Goal: Transaction & Acquisition: Book appointment/travel/reservation

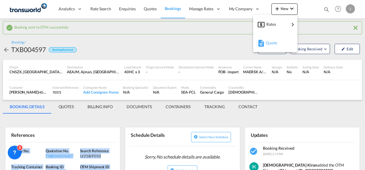
scroll to position [58, 0]
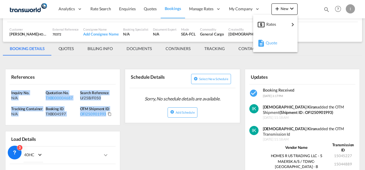
click at [266, 42] on span "Quote" at bounding box center [269, 42] width 6 height 11
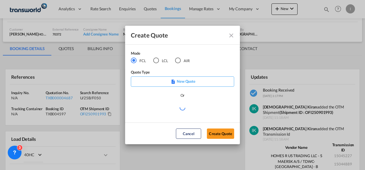
click at [182, 62] on md-radio-button "AIR" at bounding box center [182, 61] width 15 height 6
click at [223, 139] on md-dialog-actions "Cancel Create Quote" at bounding box center [182, 134] width 115 height 22
click at [222, 136] on button "Create Quote" at bounding box center [220, 134] width 27 height 10
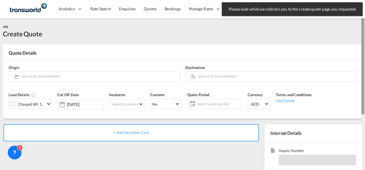
drag, startPoint x: 363, startPoint y: 75, endPoint x: 365, endPoint y: 7, distance: 68.3
click at [365, 7] on html "Please wait while we redirect you to the create quote page you requested Press …" at bounding box center [182, 85] width 365 height 170
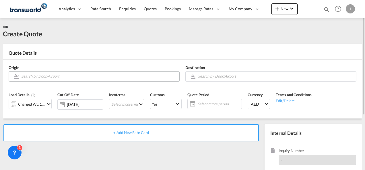
click at [100, 74] on input "Search by Door/Airport" at bounding box center [98, 76] width 155 height 10
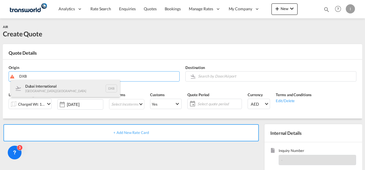
click at [51, 85] on div "Dubai International [GEOGRAPHIC_DATA] , [GEOGRAPHIC_DATA] DXB" at bounding box center [65, 88] width 109 height 17
type input "Dubai International, [GEOGRAPHIC_DATA], DXB"
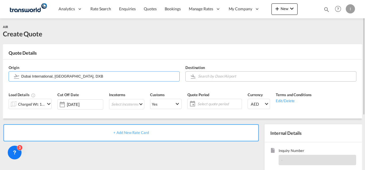
click at [209, 74] on input "Search by Door/Airport" at bounding box center [275, 76] width 155 height 10
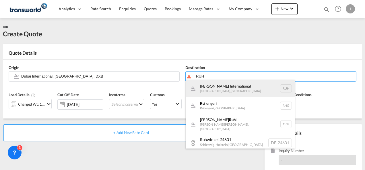
click at [209, 87] on div "[PERSON_NAME] International [GEOGRAPHIC_DATA] , [GEOGRAPHIC_DATA] RUH" at bounding box center [240, 88] width 109 height 17
type input "[PERSON_NAME] International, [GEOGRAPHIC_DATA], RUH"
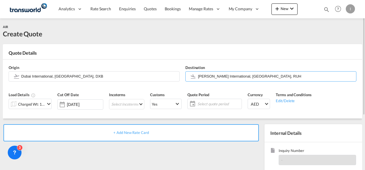
click at [46, 108] on div "Charged Wt: 1.00 KG" at bounding box center [30, 104] width 43 height 10
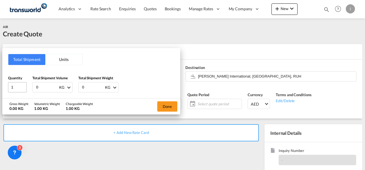
drag, startPoint x: 44, startPoint y: 86, endPoint x: 25, endPoint y: 88, distance: 19.0
click at [25, 88] on div "Quantity 1 Total Shipment Volume 0 KG CBM CFT KG LB Total Shipment Weight 0 KG …" at bounding box center [91, 83] width 166 height 17
type input "577"
drag, startPoint x: 92, startPoint y: 92, endPoint x: 47, endPoint y: 92, distance: 44.8
click at [47, 92] on div "Quantity 1 Total Shipment Volume 577 KG CBM CFT KG LB Total Shipment Weight 0 K…" at bounding box center [91, 83] width 166 height 17
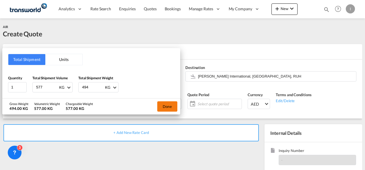
type input "494"
click at [164, 106] on button "Done" at bounding box center [167, 107] width 20 height 10
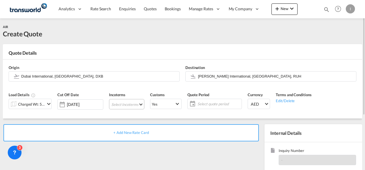
click at [113, 105] on md-select "Select Incoterms DAP - import Delivered at Place DPU - export Delivery at Place…" at bounding box center [126, 104] width 35 height 10
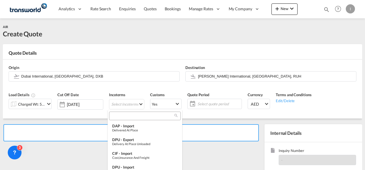
click at [119, 117] on input "search" at bounding box center [143, 116] width 64 height 5
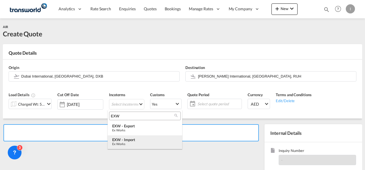
type input "EXW"
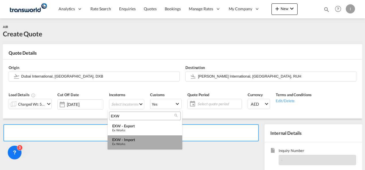
click at [131, 145] on div "Ex Works" at bounding box center [144, 144] width 65 height 4
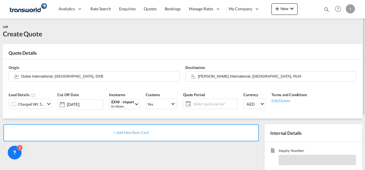
click at [217, 106] on span "Select quote period" at bounding box center [214, 104] width 43 height 5
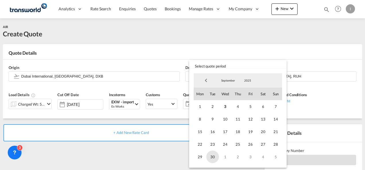
click at [215, 158] on span "30" at bounding box center [212, 157] width 13 height 13
click at [162, 160] on md-backdrop at bounding box center [182, 85] width 365 height 170
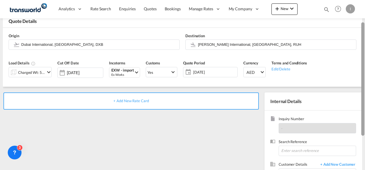
drag, startPoint x: 364, startPoint y: 90, endPoint x: 364, endPoint y: 112, distance: 21.5
click at [364, 112] on div at bounding box center [364, 85] width 1 height 168
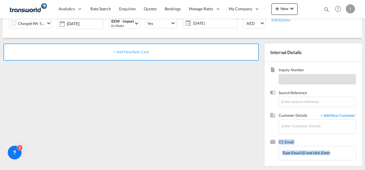
drag, startPoint x: 364, startPoint y: 89, endPoint x: 365, endPoint y: 123, distance: 34.7
click at [365, 123] on html "Analytics Reports Dashboard Rate Search Enquiries Quotes" at bounding box center [182, 85] width 365 height 170
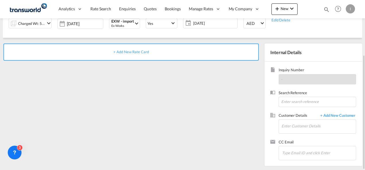
click at [234, 95] on div "+ Add New Rate Card" at bounding box center [132, 104] width 259 height 120
click at [289, 107] on div "Search Reference" at bounding box center [313, 101] width 86 height 23
click at [288, 104] on input at bounding box center [317, 102] width 77 height 10
paste input "TWI 21729"
type input "TWI 21729"
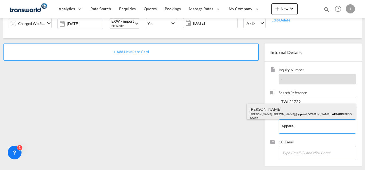
click at [275, 115] on div "[PERSON_NAME] [PERSON_NAME].[PERSON_NAME]@ apparel [DOMAIN_NAME] | APPAREL FZCO…" at bounding box center [301, 114] width 109 height 20
type input "APPAREL FZCO, [PERSON_NAME], [PERSON_NAME][EMAIL_ADDRESS][PERSON_NAME][DOMAIN_N…"
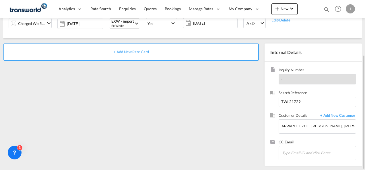
click at [139, 50] on span "+ Add New Rate Card" at bounding box center [130, 52] width 35 height 5
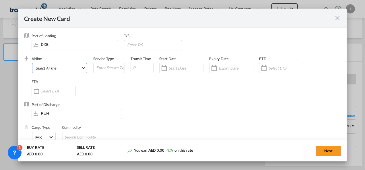
click at [67, 66] on md-select "Select Airline AIR EXPRESS S.A. (1166- / -) CMA CGM Air Cargo (1140-2C / -) DDW…" at bounding box center [59, 68] width 55 height 10
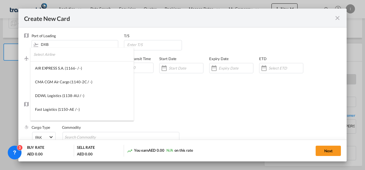
click at [47, 54] on input "search" at bounding box center [84, 55] width 100 height 14
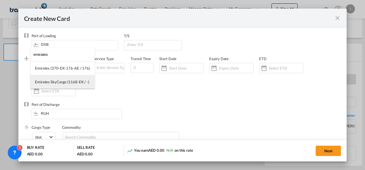
type input "emirates"
click at [57, 81] on div "Emirates SkyCargo (1168-EK / -)" at bounding box center [62, 81] width 54 height 5
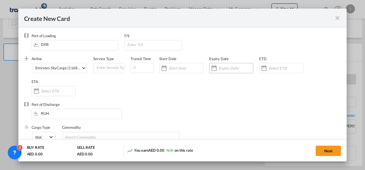
click at [224, 72] on div "Create New Card ..." at bounding box center [231, 68] width 44 height 10
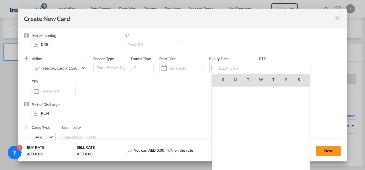
scroll to position [132899, 0]
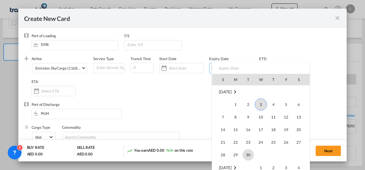
click at [252, 157] on span "30" at bounding box center [247, 154] width 11 height 11
type input "[DATE]"
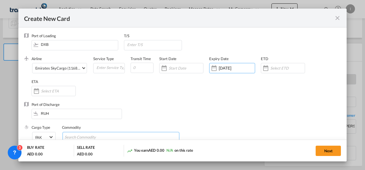
click at [79, 138] on input "Search Commodity" at bounding box center [91, 137] width 53 height 9
type input "General Cargo"
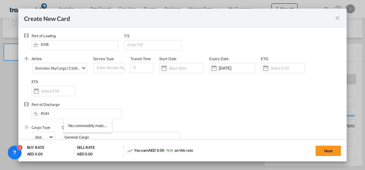
click at [184, 119] on div "Port of Discharge RUH" at bounding box center [182, 113] width 317 height 23
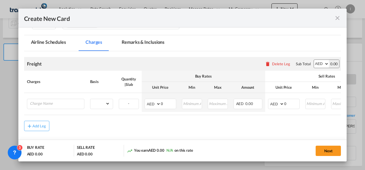
scroll to position [114, 0]
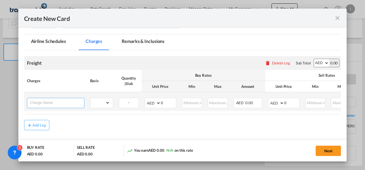
click at [60, 104] on input "Charge Name" at bounding box center [57, 102] width 54 height 9
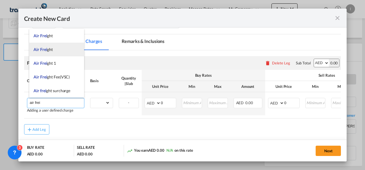
click at [49, 48] on span "Air Frei ght" at bounding box center [43, 49] width 19 height 5
type input "Air Freight"
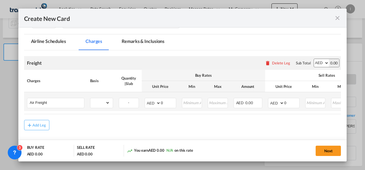
click at [103, 97] on td "gross_weight volumetric_weight per_shipment per_bl per_km % on air freight per_…" at bounding box center [101, 101] width 29 height 19
click at [103, 98] on select "gross_weight volumetric_weight per_shipment per_bl per_km % on air freight per_…" at bounding box center [100, 102] width 20 height 9
select select "chargeable_weight"
click at [90, 98] on select "gross_weight volumetric_weight per_shipment per_bl per_km % on air freight per_…" at bounding box center [100, 102] width 20 height 9
click at [164, 103] on input "0" at bounding box center [168, 102] width 15 height 9
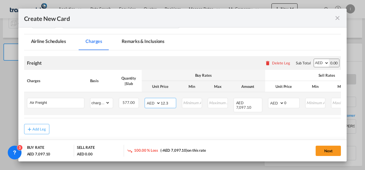
type input "12.3"
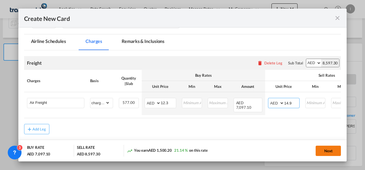
type input "14.9"
click at [333, 153] on button "Next" at bounding box center [328, 151] width 25 height 10
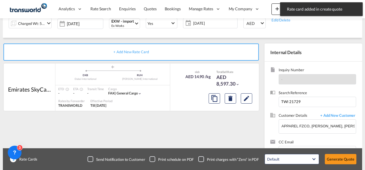
click at [333, 153] on div "Default All in Leg Totals Default Generate Quote" at bounding box center [311, 159] width 98 height 16
click at [334, 161] on button "Generate Quote" at bounding box center [341, 159] width 32 height 10
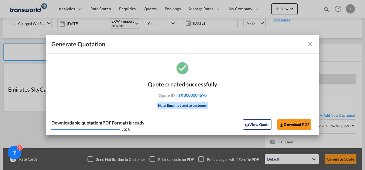
click at [199, 94] on span "TXB000004690" at bounding box center [192, 95] width 28 height 5
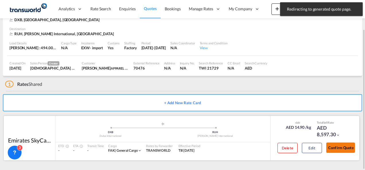
click at [342, 150] on button "Confirm Quote" at bounding box center [340, 148] width 29 height 10
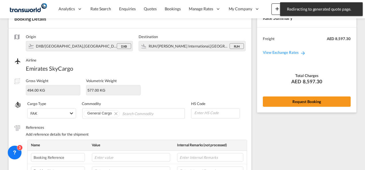
scroll to position [213, 0]
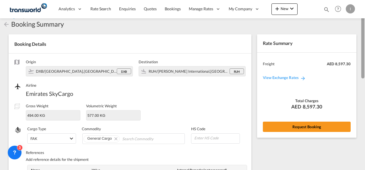
drag, startPoint x: 362, startPoint y: 121, endPoint x: 361, endPoint y: 32, distance: 89.5
click at [361, 32] on md-content "Analytics Reports Dashboard Rate Search Enquiries Quotes Bookings" at bounding box center [182, 85] width 365 height 170
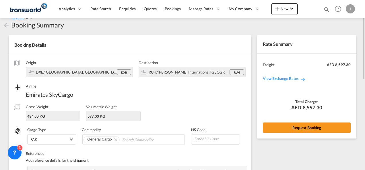
click at [306, 134] on div "Rate Summary Freight AED 8,597.30 View Exchange Rates Total Charges AED 8,597.3…" at bounding box center [306, 86] width 99 height 103
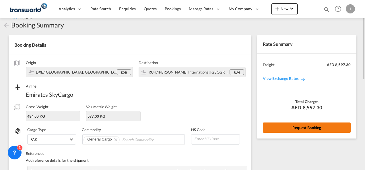
click at [305, 131] on button "Request Booking" at bounding box center [307, 128] width 88 height 10
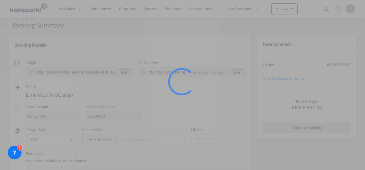
scroll to position [11, 0]
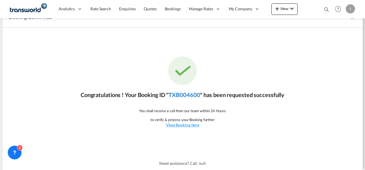
click at [176, 95] on link "TXB004600" at bounding box center [184, 95] width 32 height 7
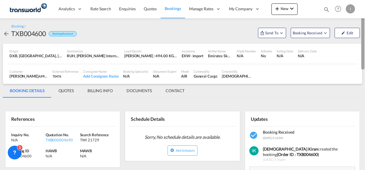
drag, startPoint x: 363, startPoint y: 101, endPoint x: 364, endPoint y: -3, distance: 104.7
click at [364, 0] on html "Analytics Reports Dashboard Rate Search Enquiries Quotes" at bounding box center [182, 85] width 365 height 170
click at [271, 30] on span "Send To" at bounding box center [272, 33] width 14 height 6
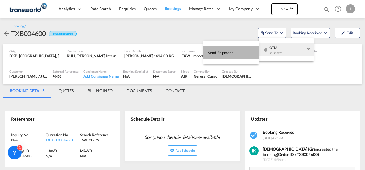
click at [236, 51] on button "Send Shipment" at bounding box center [230, 52] width 55 height 13
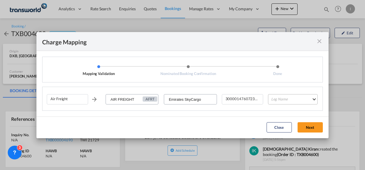
click at [283, 102] on md-select "Leg Name HANDLING ORIGIN HANDLING DESTINATION OTHERS TL PICK UP CUSTOMS ORIGIN …" at bounding box center [293, 99] width 50 height 10
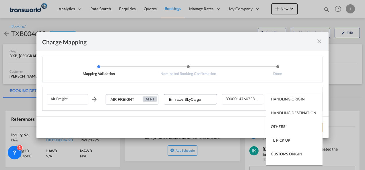
scroll to position [37, 0]
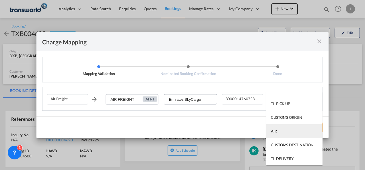
click at [269, 130] on md-option "AIR" at bounding box center [294, 132] width 56 height 14
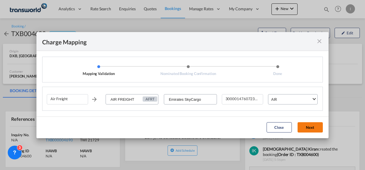
click at [308, 130] on button "Next" at bounding box center [310, 128] width 25 height 10
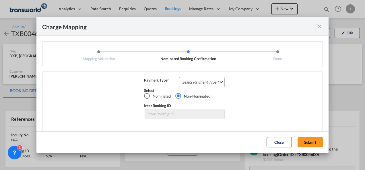
click at [184, 85] on md-select "Select Payment Type COLLECT PREPAID" at bounding box center [202, 82] width 46 height 10
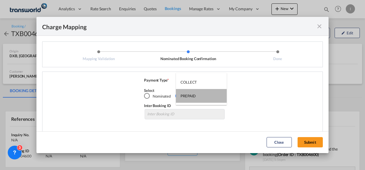
click at [184, 85] on md-content "COLLECT PREPAID" at bounding box center [201, 89] width 51 height 32
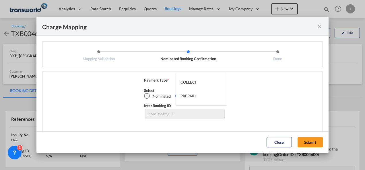
click at [306, 144] on md-backdrop at bounding box center [182, 85] width 365 height 170
click at [306, 144] on button "Submit" at bounding box center [310, 142] width 25 height 10
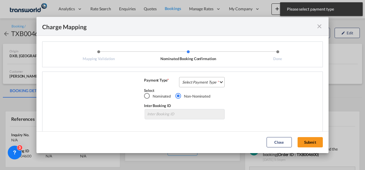
click at [208, 87] on md-select "Select Payment Type" at bounding box center [202, 82] width 46 height 10
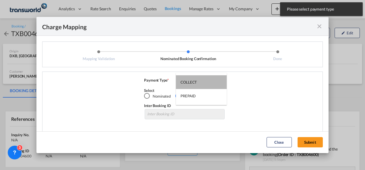
click at [208, 87] on md-option "COLLECT" at bounding box center [201, 82] width 51 height 14
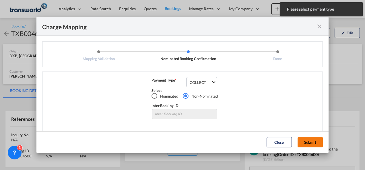
click at [313, 146] on button "Submit" at bounding box center [310, 142] width 25 height 10
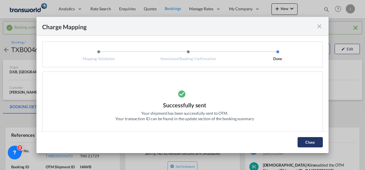
click at [310, 142] on button "Close" at bounding box center [310, 142] width 25 height 10
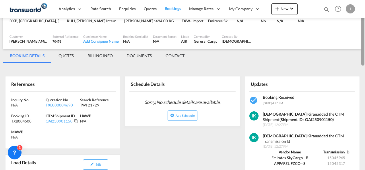
scroll to position [53, 0]
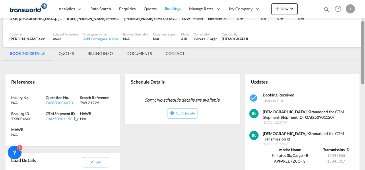
drag, startPoint x: 363, startPoint y: 56, endPoint x: 365, endPoint y: 76, distance: 20.2
click at [365, 76] on html "Analytics Reports Dashboard Rate Search Enquiries Quotes" at bounding box center [182, 85] width 365 height 170
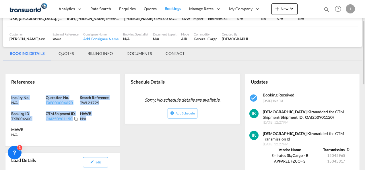
drag, startPoint x: 98, startPoint y: 125, endPoint x: 2, endPoint y: 97, distance: 100.1
copy div "Inquiry No. N/A Quotation No. TXB000004690 Search Reference TWI 21729 Booking I…"
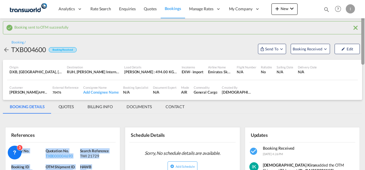
drag, startPoint x: 361, startPoint y: 77, endPoint x: 362, endPoint y: 45, distance: 31.6
click at [362, 45] on div at bounding box center [362, 33] width 3 height 64
click at [52, 156] on div "TXB000004690" at bounding box center [62, 156] width 33 height 5
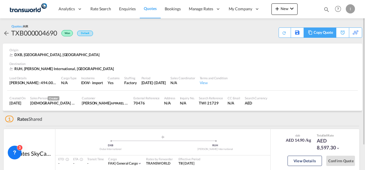
click at [327, 36] on div "Copy Quote" at bounding box center [324, 33] width 20 height 10
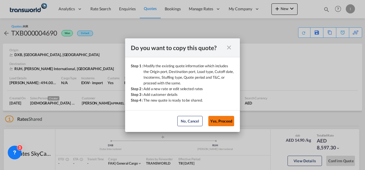
click at [222, 120] on button "Yes, Proceed" at bounding box center [221, 121] width 26 height 10
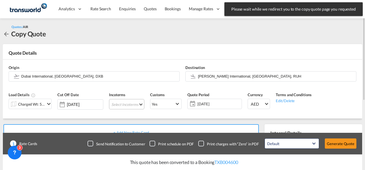
click at [123, 104] on md-select "Select Incoterms DAP - import Delivered at Place DPU - export Delivery at Place…" at bounding box center [126, 104] width 35 height 10
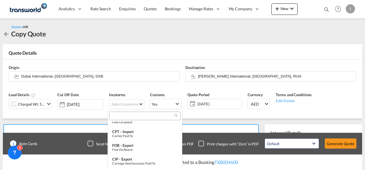
scroll to position [108, 0]
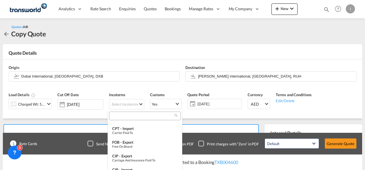
click at [123, 117] on input "search" at bounding box center [143, 116] width 64 height 5
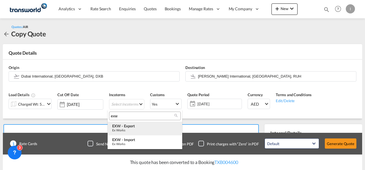
type input "exw"
click at [126, 131] on div "Ex Works" at bounding box center [144, 131] width 65 height 4
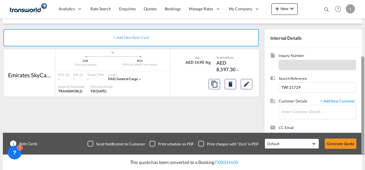
scroll to position [100, 0]
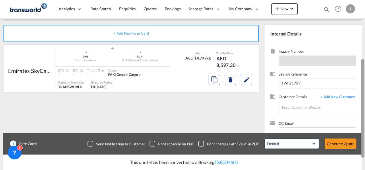
drag, startPoint x: 362, startPoint y: 79, endPoint x: 366, endPoint y: 137, distance: 58.4
click at [365, 137] on html "Analytics Reports Dashboard Rate Search Enquiries Quotes" at bounding box center [182, 85] width 365 height 170
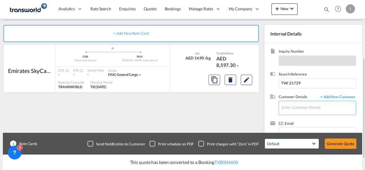
click at [305, 108] on input "Enter Customer Details" at bounding box center [318, 107] width 74 height 13
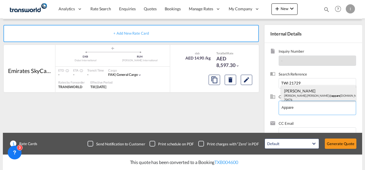
click at [296, 91] on div "[PERSON_NAME] [PERSON_NAME].[PERSON_NAME]@ appare [DOMAIN_NAME] | APPARE L FZCO…" at bounding box center [318, 95] width 75 height 20
type input "APPAREL FZCO, [PERSON_NAME], [PERSON_NAME][EMAIL_ADDRESS][PERSON_NAME][DOMAIN_N…"
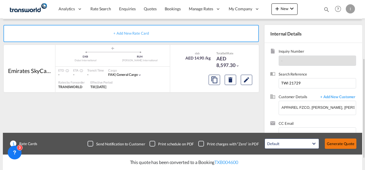
click at [344, 145] on button "Generate Quote" at bounding box center [341, 144] width 32 height 10
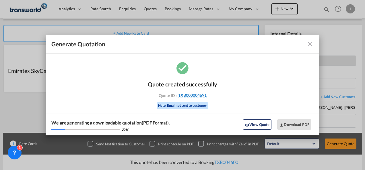
click at [198, 96] on span "TXB000004691" at bounding box center [192, 95] width 28 height 5
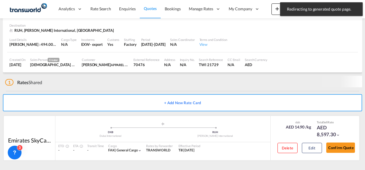
scroll to position [35, 0]
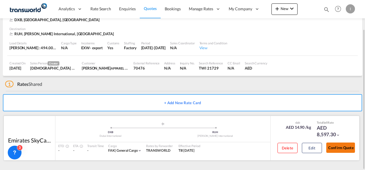
click at [334, 150] on button "Confirm Quote" at bounding box center [340, 148] width 29 height 10
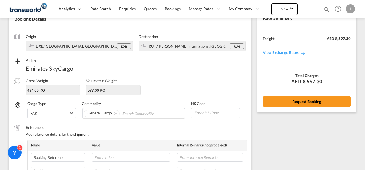
scroll to position [213, 0]
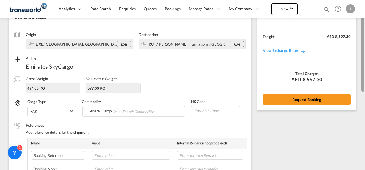
drag, startPoint x: 363, startPoint y: 102, endPoint x: 361, endPoint y: 25, distance: 76.6
click at [361, 25] on md-content "Analytics Reports Dashboard Rate Search Enquiries Quotes Bookings" at bounding box center [182, 85] width 365 height 170
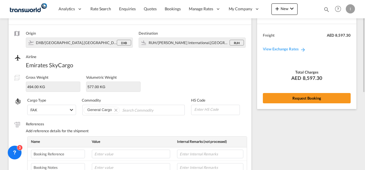
click at [303, 104] on div "Rate Summary Freight AED 8,597.30 View Exchange Rates Total Charges AED 8,597.3…" at bounding box center [306, 57] width 99 height 103
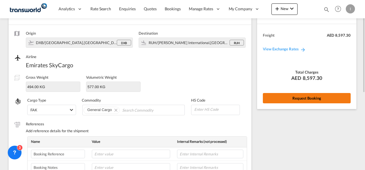
click at [302, 98] on button "Request Booking" at bounding box center [307, 98] width 88 height 10
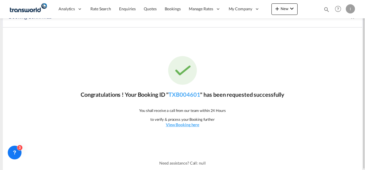
scroll to position [11, 0]
click at [192, 95] on link "TXB004601" at bounding box center [184, 95] width 32 height 7
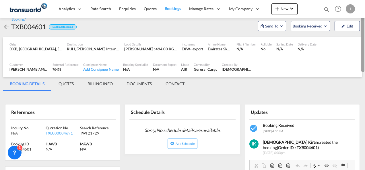
scroll to position [8, 0]
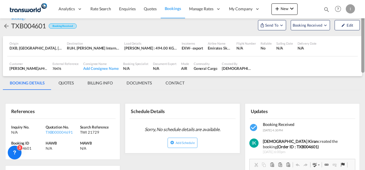
drag, startPoint x: 363, startPoint y: 94, endPoint x: 361, endPoint y: 32, distance: 62.6
click at [361, 32] on div at bounding box center [362, 38] width 3 height 69
click at [272, 27] on span "Send To" at bounding box center [272, 25] width 14 height 6
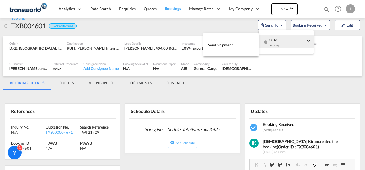
click at [274, 46] on div "Yet to sync" at bounding box center [287, 47] width 36 height 12
click at [233, 46] on button "Send Shipment" at bounding box center [230, 44] width 55 height 13
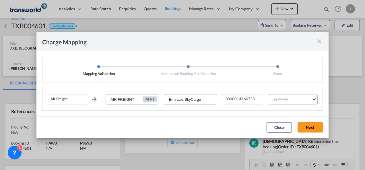
click at [277, 102] on md-select "Leg Name HANDLING ORIGIN HANDLING DESTINATION OTHERS TL PICK UP CUSTOMS ORIGIN …" at bounding box center [293, 99] width 50 height 10
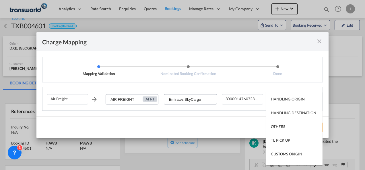
scroll to position [37, 0]
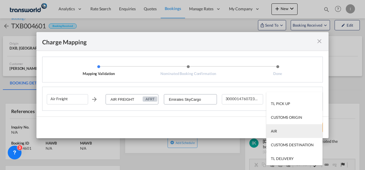
click at [274, 129] on div "AIR" at bounding box center [274, 131] width 6 height 5
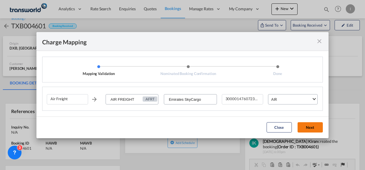
click at [308, 129] on button "Next" at bounding box center [310, 128] width 25 height 10
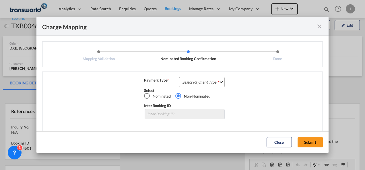
click at [214, 80] on md-select "Select Payment Type COLLECT PREPAID" at bounding box center [202, 82] width 46 height 10
click at [184, 83] on div "COLLECT" at bounding box center [188, 82] width 16 height 5
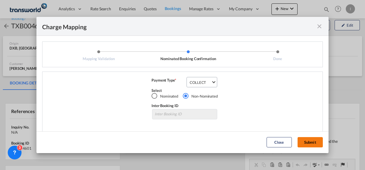
click at [313, 145] on button "Submit" at bounding box center [310, 142] width 25 height 10
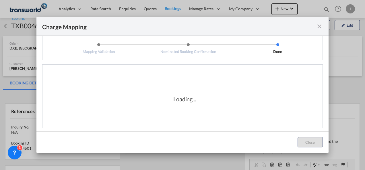
scroll to position [0, 0]
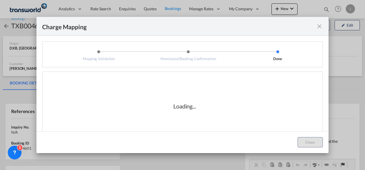
click at [252, 97] on div "Loading..." at bounding box center [185, 106] width 276 height 57
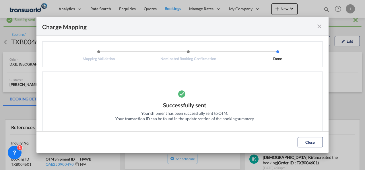
scroll to position [11, 0]
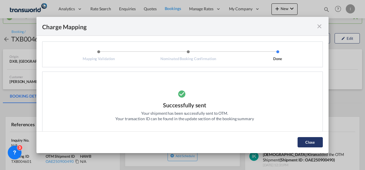
drag, startPoint x: 316, startPoint y: 149, endPoint x: 313, endPoint y: 141, distance: 8.6
click at [313, 141] on md-dialog-actions "Close" at bounding box center [182, 143] width 292 height 22
click at [303, 143] on button "Close" at bounding box center [310, 142] width 25 height 10
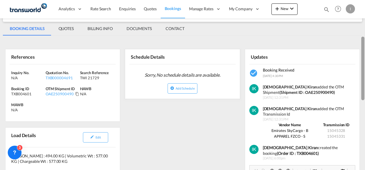
scroll to position [83, 0]
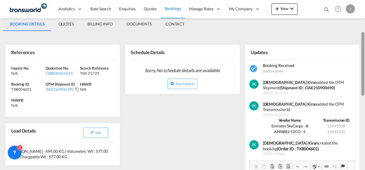
drag, startPoint x: 362, startPoint y: 60, endPoint x: 362, endPoint y: 87, distance: 27.3
click at [362, 87] on div at bounding box center [362, 64] width 3 height 64
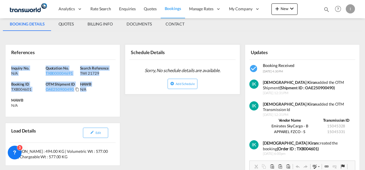
drag, startPoint x: 97, startPoint y: 88, endPoint x: -1, endPoint y: 68, distance: 100.4
click at [0, 68] on html "Analytics Reports Dashboard Rate Search Enquiries Quotes" at bounding box center [182, 85] width 365 height 170
copy div "Inquiry No. N/A Quotation No. TXB000004691 Search Reference TWI 21729 Booking I…"
click at [150, 10] on span "Quotes" at bounding box center [150, 8] width 13 height 5
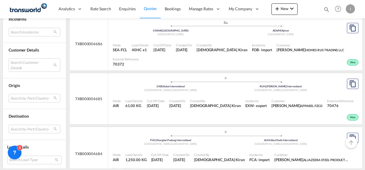
scroll to position [311, 0]
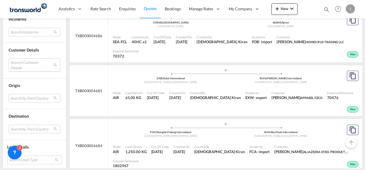
click at [22, 69] on md-select "Search Customer Details user name user most FRIENDSHIP [PERSON_NAME][EMAIL_ADDR…" at bounding box center [35, 65] width 52 height 13
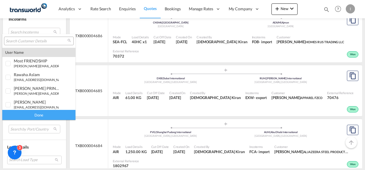
click at [30, 42] on input "search" at bounding box center [37, 41] width 62 height 5
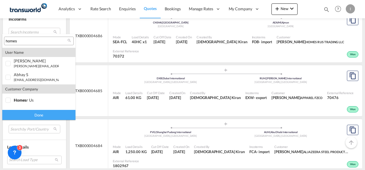
click at [30, 42] on input "homes" at bounding box center [37, 41] width 62 height 5
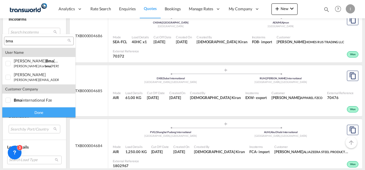
type input "bma"
click at [28, 75] on div "[PERSON_NAME]" at bounding box center [36, 74] width 45 height 5
click at [36, 109] on div "Done" at bounding box center [38, 113] width 73 height 10
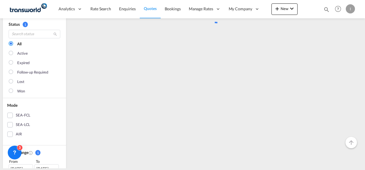
scroll to position [0, 0]
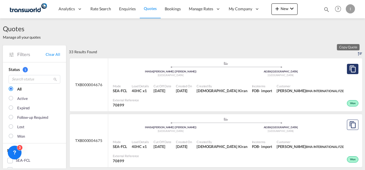
click at [347, 72] on button "Copy Quote" at bounding box center [352, 69] width 11 height 10
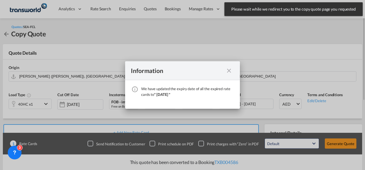
click at [232, 71] on md-icon "icon-close fg-AAA8AD cursor" at bounding box center [229, 70] width 7 height 7
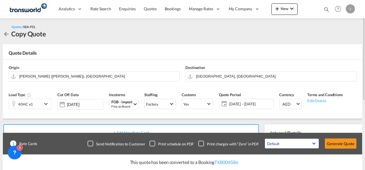
click at [44, 109] on div "40HC x1" at bounding box center [30, 104] width 43 height 10
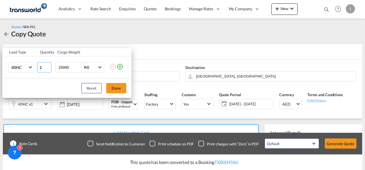
type input "2"
click at [48, 66] on input "2" at bounding box center [44, 67] width 14 height 10
click at [119, 91] on button "Done" at bounding box center [116, 88] width 20 height 10
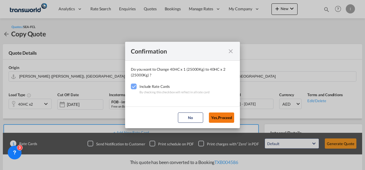
click at [230, 123] on button "Yes,Proceed" at bounding box center [221, 118] width 25 height 10
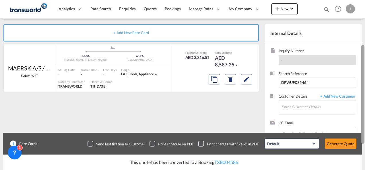
drag, startPoint x: 362, startPoint y: 64, endPoint x: 362, endPoint y: 123, distance: 59.1
click at [362, 123] on div at bounding box center [362, 94] width 3 height 99
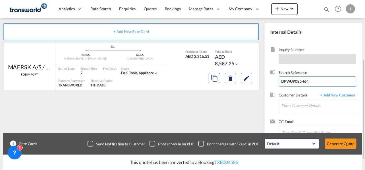
click at [299, 77] on input "DPWU9085464" at bounding box center [317, 82] width 77 height 10
paste input "MUNJEA25048932"
type input "MUNJEA25048932"
click at [290, 110] on input "Enter Customer Details" at bounding box center [318, 106] width 74 height 13
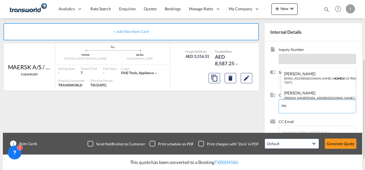
type input "H"
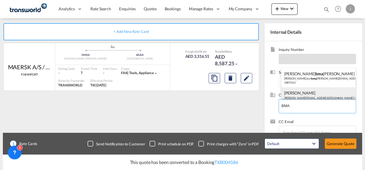
click at [296, 94] on div "[PERSON_NAME] [EMAIL_ADDRESS][DOMAIN_NAME] | BMA INTERNATIONAL FZE | 70899" at bounding box center [318, 98] width 75 height 20
type input "BMA INTERNATIONAL FZE, [PERSON_NAME], [PERSON_NAME][EMAIL_ADDRESS][DOMAIN_NAME]"
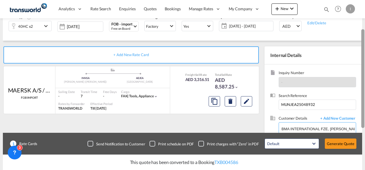
scroll to position [81, 0]
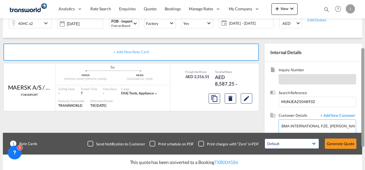
drag, startPoint x: 363, startPoint y: 109, endPoint x: 361, endPoint y: 98, distance: 11.9
click at [361, 98] on div at bounding box center [362, 97] width 3 height 99
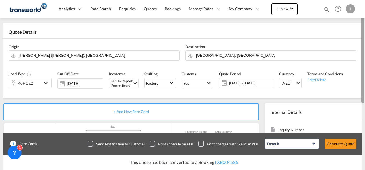
scroll to position [15, 0]
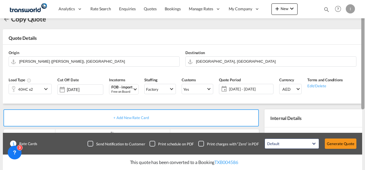
drag, startPoint x: 363, startPoint y: 90, endPoint x: 361, endPoint y: 51, distance: 38.5
click at [361, 51] on div at bounding box center [362, 60] width 3 height 99
click at [174, 61] on button "Clear Input" at bounding box center [174, 61] width 9 height 9
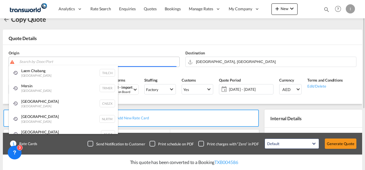
click at [90, 64] on body "Analytics Reports Dashboard Rate Search Enquiries Quotes Bookings" at bounding box center [182, 85] width 365 height 170
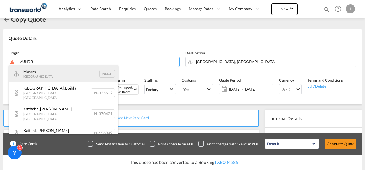
click at [60, 76] on div "Mundr a [GEOGRAPHIC_DATA] INMUN" at bounding box center [63, 73] width 109 height 17
type input "Mundra, INMUN"
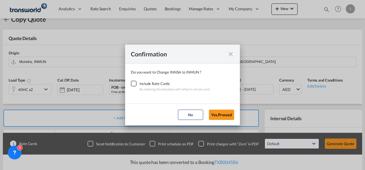
click at [134, 83] on div "Checkbox No Ink" at bounding box center [134, 84] width 6 height 6
click at [218, 112] on button "Yes,Proceed" at bounding box center [221, 115] width 25 height 10
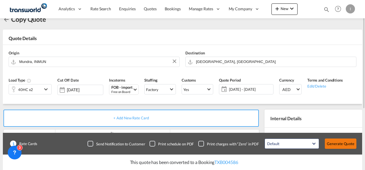
click at [348, 145] on button "Generate Quote" at bounding box center [341, 144] width 32 height 10
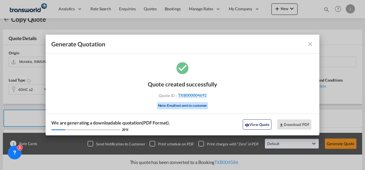
click at [189, 94] on span "TXB000004692" at bounding box center [192, 95] width 28 height 5
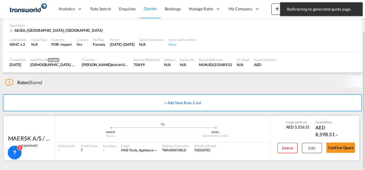
scroll to position [35, 0]
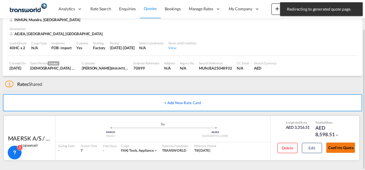
click at [339, 148] on button "Confirm Quote" at bounding box center [340, 148] width 29 height 10
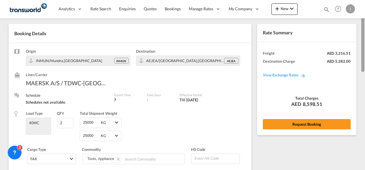
scroll to position [13, 0]
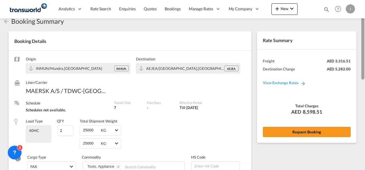
drag, startPoint x: 363, startPoint y: 135, endPoint x: 347, endPoint y: 41, distance: 95.1
click at [347, 41] on md-content "Analytics Reports Dashboard Rate Search Enquiries Quotes Bookings" at bounding box center [182, 85] width 365 height 170
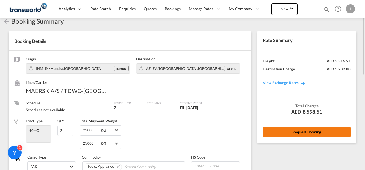
click at [302, 134] on button "Request Booking" at bounding box center [307, 132] width 88 height 10
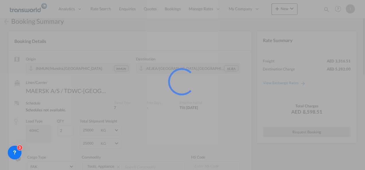
scroll to position [11, 0]
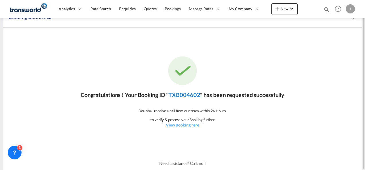
click at [186, 96] on link "TXB004602" at bounding box center [184, 95] width 32 height 7
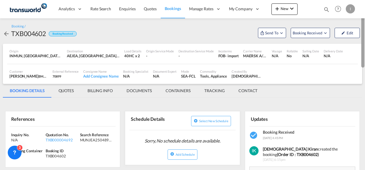
drag, startPoint x: 363, startPoint y: 125, endPoint x: 351, endPoint y: 49, distance: 76.8
drag, startPoint x: 351, startPoint y: 49, endPoint x: 231, endPoint y: 31, distance: 120.8
click at [231, 31] on div "Booking / TXB004602 Booking Received Send To OTM Yet to sync Send Shipment Book…" at bounding box center [182, 31] width 359 height 14
click at [271, 36] on button "Send To" at bounding box center [272, 33] width 28 height 10
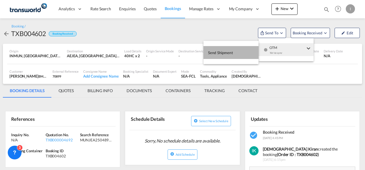
click at [244, 53] on button "Send Shipment" at bounding box center [230, 52] width 55 height 13
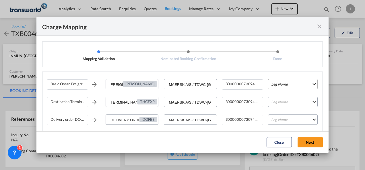
click at [280, 87] on md-select "Leg Name HANDLING ORIGIN VESSEL HANDLING DESTINATION OTHERS TL PICK UP CUSTOMS …" at bounding box center [293, 84] width 50 height 10
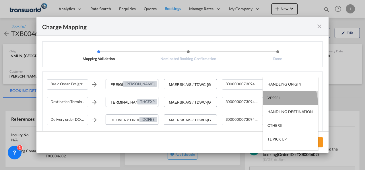
click at [280, 102] on md-option "VESSEL" at bounding box center [290, 98] width 55 height 14
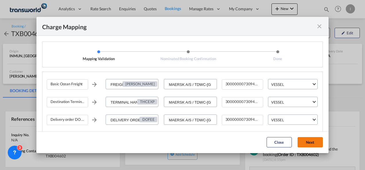
click at [314, 143] on button "Next" at bounding box center [310, 142] width 25 height 10
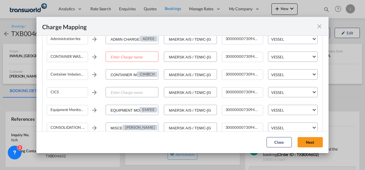
scroll to position [148, 0]
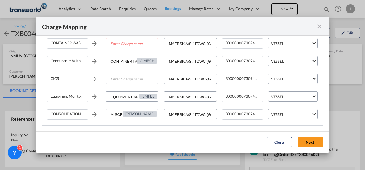
click at [318, 28] on md-icon "icon-close fg-AAA8AD cursor" at bounding box center [319, 26] width 7 height 7
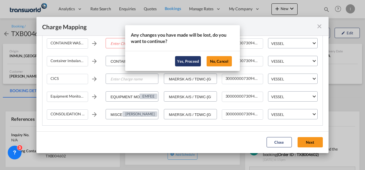
click at [185, 63] on button "Yes, Proceed" at bounding box center [188, 61] width 26 height 10
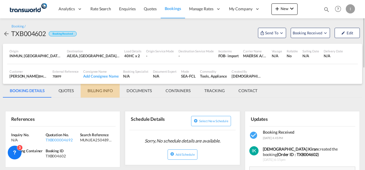
click at [98, 90] on md-tab-item "BILLING INFO" at bounding box center [100, 91] width 39 height 14
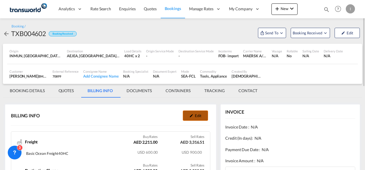
click at [194, 115] on button "Edit" at bounding box center [195, 116] width 25 height 10
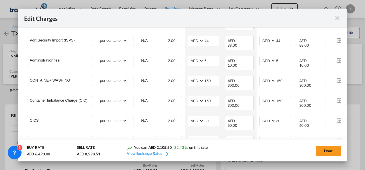
scroll to position [178, 0]
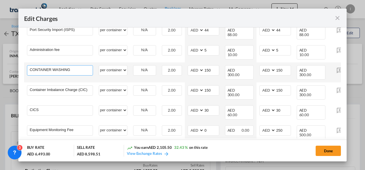
click at [57, 66] on input "CONTAINER WASHING" at bounding box center [61, 70] width 63 height 9
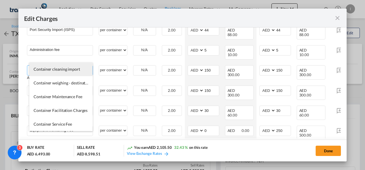
click at [60, 69] on span "Container cleaning import" at bounding box center [57, 69] width 46 height 5
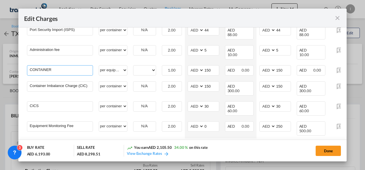
type input "Container cleaning import"
select select "per equipment"
type input "0"
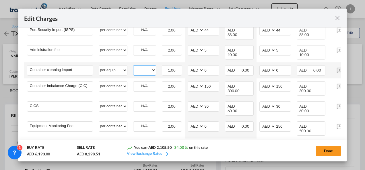
click at [141, 67] on select "40HC" at bounding box center [144, 71] width 22 height 8
select select "40HC"
click at [133, 67] on select "40HC" at bounding box center [144, 71] width 22 height 8
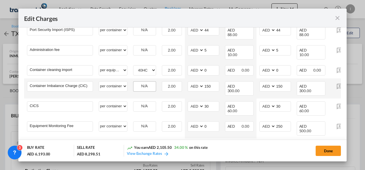
click at [144, 82] on div "N/A" at bounding box center [144, 86] width 22 height 9
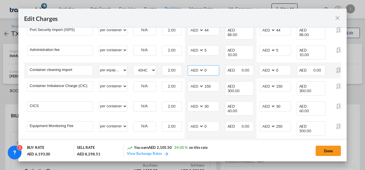
click at [204, 66] on input "0" at bounding box center [211, 70] width 15 height 9
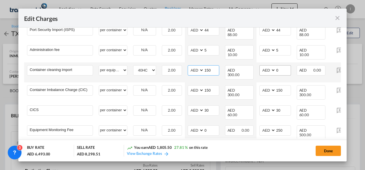
type input "150"
click at [276, 66] on input "0" at bounding box center [283, 70] width 15 height 9
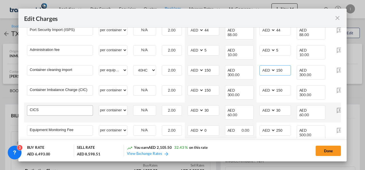
type input "150"
click at [76, 106] on input "CICS" at bounding box center [61, 110] width 63 height 9
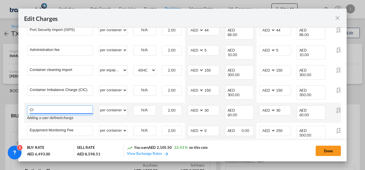
type input "C"
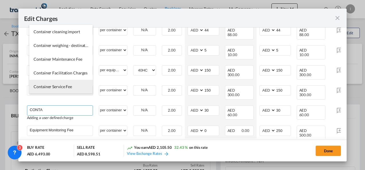
click at [59, 89] on span "Container Service Fee" at bounding box center [53, 86] width 38 height 5
type input "Container Service Fee"
select select "per equipment"
type input "0"
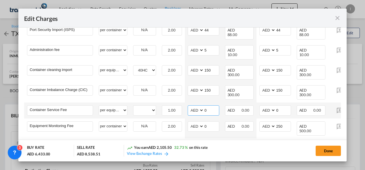
click at [204, 106] on input "0" at bounding box center [211, 110] width 15 height 9
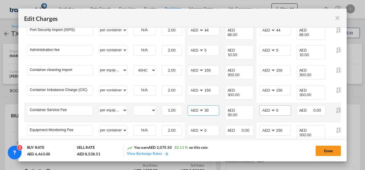
type input "30"
click at [276, 106] on input "0" at bounding box center [283, 110] width 15 height 9
type input "30"
click at [150, 107] on select "40HC" at bounding box center [144, 111] width 22 height 8
select select "40HC"
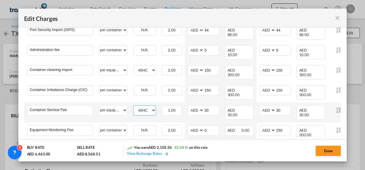
click at [133, 107] on select "40HC" at bounding box center [144, 111] width 22 height 8
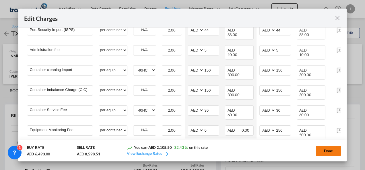
click at [327, 149] on button "Done" at bounding box center [328, 151] width 25 height 10
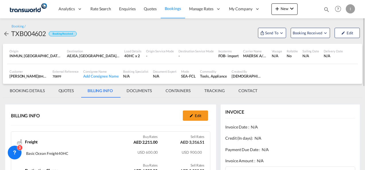
click at [31, 91] on md-tab-item "BOOKING DETAILS" at bounding box center [27, 91] width 49 height 14
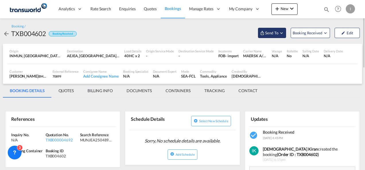
click at [269, 34] on span "Send To" at bounding box center [272, 33] width 14 height 6
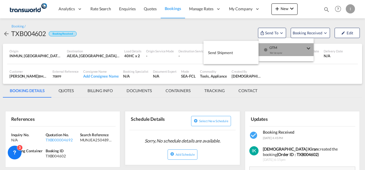
click at [269, 51] on div "OTM Yet to sync" at bounding box center [287, 51] width 49 height 17
click at [238, 54] on button "Send Shipment" at bounding box center [230, 52] width 55 height 13
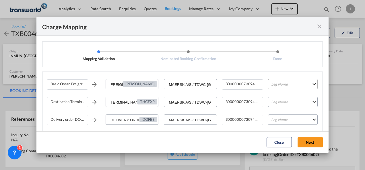
click at [295, 86] on md-select "Leg Name HANDLING ORIGIN VESSEL HANDLING DESTINATION OTHERS TL PICK UP CUSTOMS …" at bounding box center [293, 84] width 50 height 10
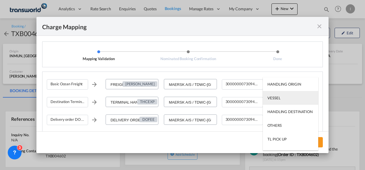
click at [283, 102] on md-option "VESSEL" at bounding box center [290, 98] width 55 height 14
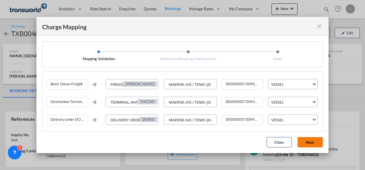
click at [311, 143] on button "Next" at bounding box center [310, 142] width 25 height 10
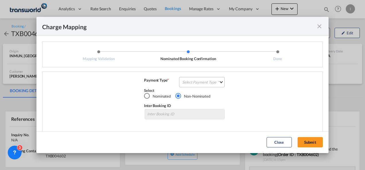
click at [196, 84] on md-select "Select Payment Type COLLECT PREPAID" at bounding box center [202, 82] width 46 height 10
click at [196, 84] on div "COLLECT" at bounding box center [188, 82] width 16 height 5
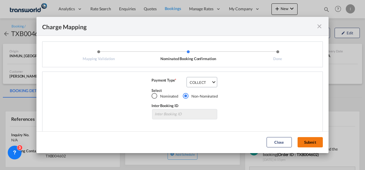
click at [311, 143] on button "Submit" at bounding box center [310, 142] width 25 height 10
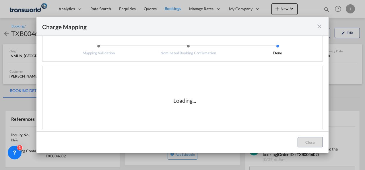
scroll to position [0, 0]
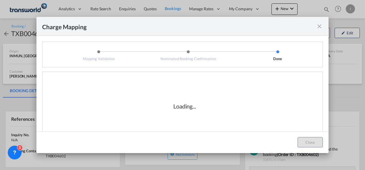
click at [196, 89] on div "Loading..." at bounding box center [185, 106] width 276 height 57
drag, startPoint x: 171, startPoint y: 107, endPoint x: 200, endPoint y: 106, distance: 29.6
click at [200, 106] on div "Loading..." at bounding box center [184, 106] width 57 height 8
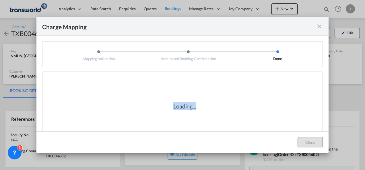
drag, startPoint x: 200, startPoint y: 106, endPoint x: 196, endPoint y: 108, distance: 4.4
click at [196, 108] on div "Loading..." at bounding box center [184, 106] width 57 height 8
drag, startPoint x: 196, startPoint y: 108, endPoint x: 167, endPoint y: 108, distance: 29.3
click at [167, 108] on div "Loading..." at bounding box center [184, 106] width 57 height 8
drag, startPoint x: 167, startPoint y: 108, endPoint x: 205, endPoint y: 115, distance: 38.6
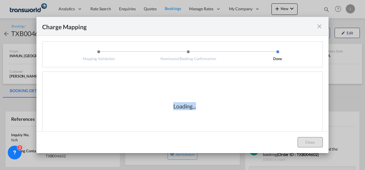
click at [205, 115] on div "Loading..." at bounding box center [185, 106] width 276 height 57
drag, startPoint x: 171, startPoint y: 106, endPoint x: 203, endPoint y: 110, distance: 32.3
click at [203, 110] on div "Loading..." at bounding box center [184, 106] width 57 height 8
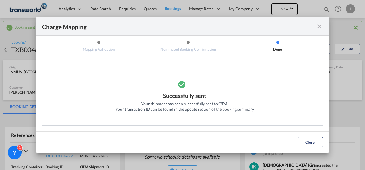
scroll to position [4, 0]
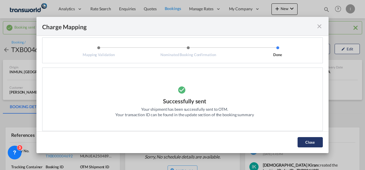
click at [310, 144] on button "Close" at bounding box center [310, 142] width 25 height 10
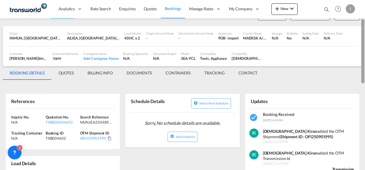
scroll to position [38, 0]
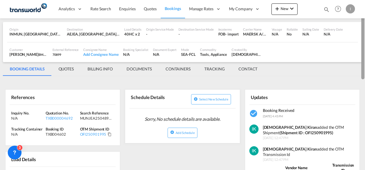
drag, startPoint x: 362, startPoint y: 54, endPoint x: 363, endPoint y: 68, distance: 14.4
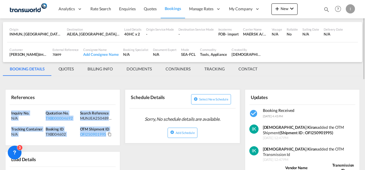
drag, startPoint x: 363, startPoint y: 68, endPoint x: 8, endPoint y: 107, distance: 357.0
click at [8, 107] on div "Inquiry No. N/A Quotation No. TXB000004692 Search Reference MUNJEA25048932 Trac…" at bounding box center [62, 125] width 114 height 41
copy div "Inquiry No. N/A Quotation No. TXB000004692 Search Reference MUNJEA25048932 Trac…"
click at [277, 12] on button "New" at bounding box center [284, 8] width 26 height 11
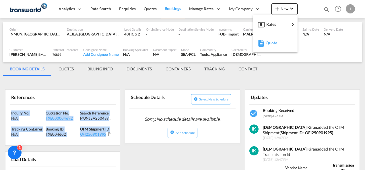
click at [260, 44] on md-icon "button" at bounding box center [261, 43] width 7 height 7
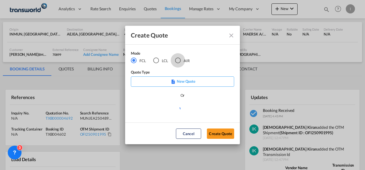
click at [177, 63] on div "AIR" at bounding box center [178, 61] width 6 height 6
click at [216, 138] on button "Create Quote" at bounding box center [220, 134] width 27 height 10
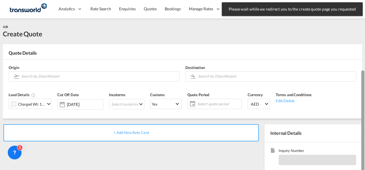
drag, startPoint x: 363, startPoint y: 122, endPoint x: 365, endPoint y: 44, distance: 78.3
click at [365, 44] on div at bounding box center [364, 127] width 1 height 168
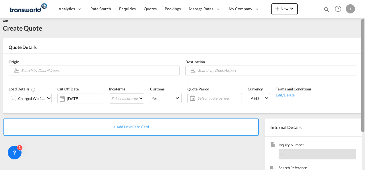
drag, startPoint x: 363, startPoint y: 92, endPoint x: 365, endPoint y: 41, distance: 50.2
click at [365, 41] on div at bounding box center [364, 93] width 1 height 168
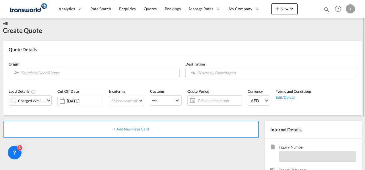
scroll to position [0, 0]
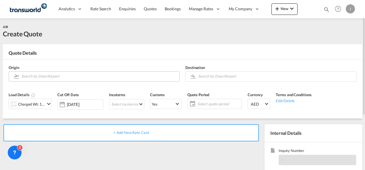
click at [146, 77] on input "Search by Door/Airport" at bounding box center [98, 76] width 155 height 10
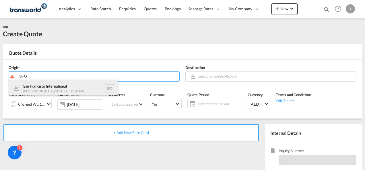
click at [82, 88] on div "San Francisco International [GEOGRAPHIC_DATA] , [GEOGRAPHIC_DATA] SFO" at bounding box center [63, 88] width 109 height 17
type input "San Francisco International, [GEOGRAPHIC_DATA], [GEOGRAPHIC_DATA]"
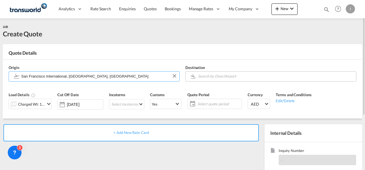
click at [237, 79] on input "Search by Door/Airport" at bounding box center [275, 76] width 155 height 10
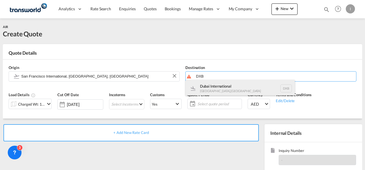
click at [231, 85] on div "Dubai International [GEOGRAPHIC_DATA] , [GEOGRAPHIC_DATA] DXB" at bounding box center [240, 88] width 109 height 17
type input "Dubai International, [GEOGRAPHIC_DATA], DXB"
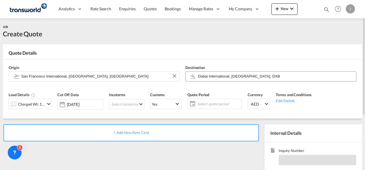
click at [45, 106] on div "Charged Wt: 1.00 KG" at bounding box center [31, 104] width 27 height 8
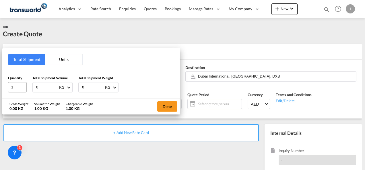
drag, startPoint x: 46, startPoint y: 84, endPoint x: 22, endPoint y: 85, distance: 23.8
click at [22, 85] on div "Quantity 1 Total Shipment Volume 0 KG CBM CFT KG LB Total Shipment Weight 0 KG …" at bounding box center [91, 83] width 166 height 17
type input "11"
click at [167, 107] on button "Done" at bounding box center [167, 107] width 20 height 10
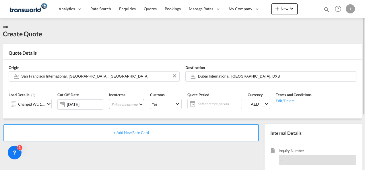
click at [122, 101] on md-select "Select Incoterms DAP - import Delivered at Place DPU - export Delivery at Place…" at bounding box center [126, 104] width 35 height 10
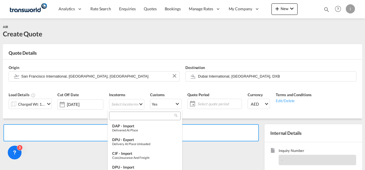
click at [113, 115] on input "search" at bounding box center [143, 116] width 64 height 5
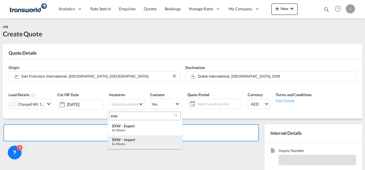
type input "exw"
click at [126, 140] on div "EXW - import" at bounding box center [144, 140] width 65 height 5
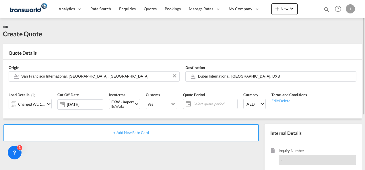
click at [215, 104] on span "Select quote period" at bounding box center [214, 104] width 43 height 5
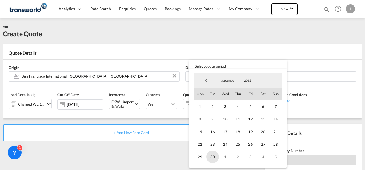
click at [212, 158] on span "30" at bounding box center [212, 157] width 13 height 13
click at [138, 141] on md-backdrop at bounding box center [182, 85] width 365 height 170
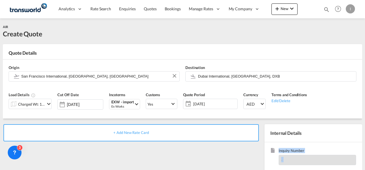
drag, startPoint x: 365, startPoint y: 79, endPoint x: 366, endPoint y: 122, distance: 42.8
click at [365, 122] on html "Analytics Reports Dashboard Rate Search Enquiries Quotes" at bounding box center [182, 85] width 365 height 170
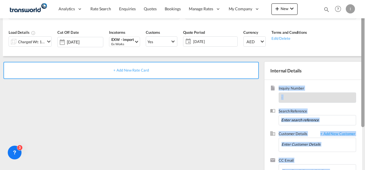
drag, startPoint x: 361, startPoint y: 92, endPoint x: 357, endPoint y: 140, distance: 47.8
click at [357, 140] on md-content "Analytics Reports Dashboard Rate Search Enquiries Quotes Bookings" at bounding box center [182, 85] width 365 height 170
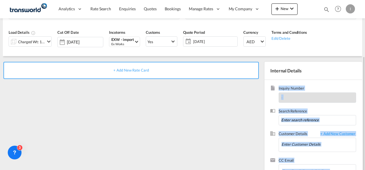
scroll to position [71, 0]
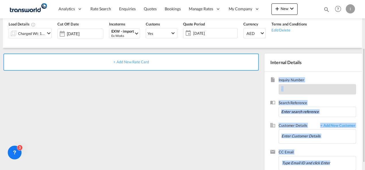
click at [287, 117] on div "Search Reference" at bounding box center [313, 111] width 86 height 23
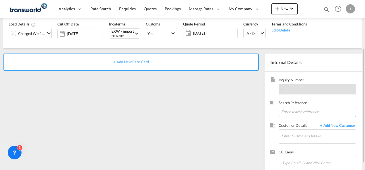
click at [285, 107] on input at bounding box center [317, 112] width 77 height 10
paste input "TWI 21671"
type input "TWI 21671"
type input "A"
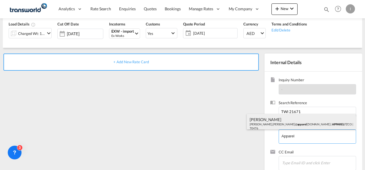
click at [280, 123] on div "[PERSON_NAME] [PERSON_NAME].[PERSON_NAME]@ apparel [DOMAIN_NAME] | APPAREL FZCO…" at bounding box center [301, 124] width 109 height 20
type input "APPAREL FZCO, [PERSON_NAME], [PERSON_NAME][EMAIL_ADDRESS][PERSON_NAME][DOMAIN_N…"
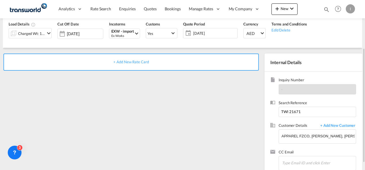
click at [139, 58] on div "+ Add New Rate Card" at bounding box center [130, 62] width 255 height 17
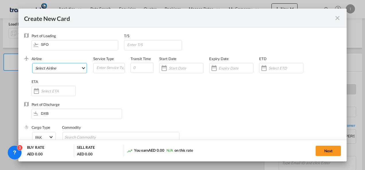
click at [59, 72] on md-select "Select Airline AIR EXPRESS S.A. (1166- / -) CMA CGM Air Cargo (1140-2C / -) DDW…" at bounding box center [59, 68] width 55 height 10
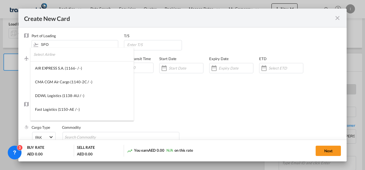
click at [44, 55] on input "search" at bounding box center [84, 55] width 100 height 14
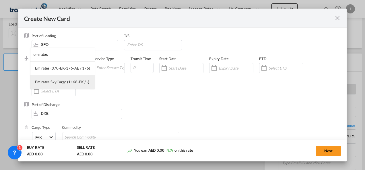
type input "emirates"
click at [56, 80] on div "Emirates SkyCargo (1168-EK / -)" at bounding box center [62, 81] width 54 height 5
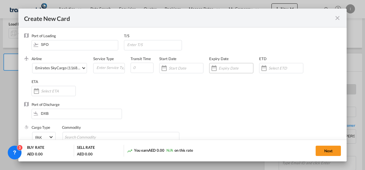
click at [215, 69] on div "Create New Card ..." at bounding box center [213, 68] width 9 height 11
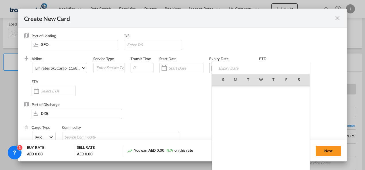
scroll to position [132899, 0]
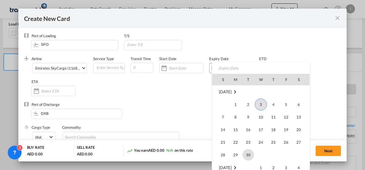
click at [242, 154] on span "30" at bounding box center [247, 154] width 11 height 11
type input "[DATE]"
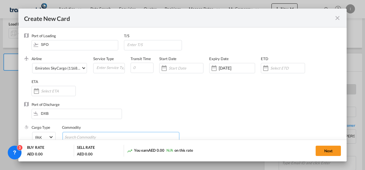
click at [79, 137] on input "Chips input." at bounding box center [91, 137] width 53 height 9
type input "General Cargo"
click at [153, 94] on div "Airline Emirates SkyCargo (1168-EK / -) (- / -) Service Type Transit Time Start…" at bounding box center [187, 79] width 310 height 46
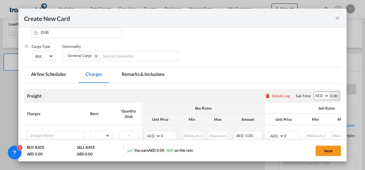
scroll to position [92, 0]
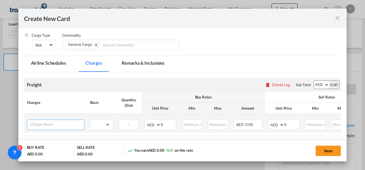
click at [69, 124] on input "Charge Name" at bounding box center [57, 124] width 54 height 9
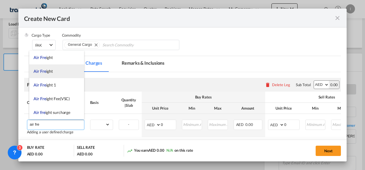
click at [52, 75] on li "Air Fre ight" at bounding box center [56, 72] width 55 height 14
type input "Air Freight"
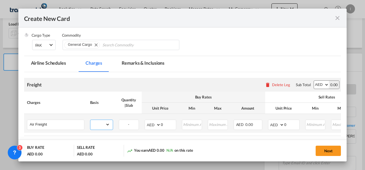
click at [102, 123] on select "gross_weight volumetric_weight per_shipment per_bl per_km % on air freight per_…" at bounding box center [100, 124] width 20 height 9
select select "per_shipment"
click at [90, 120] on select "gross_weight volumetric_weight per_shipment per_bl per_km % on air freight per_…" at bounding box center [100, 124] width 20 height 9
click at [151, 123] on select "AED AFN ALL AMD ANG AOA ARS AUD AWG AZN BAM BBD BDT BGN BHD BIF BMD BND [PERSON…" at bounding box center [153, 125] width 15 height 8
select select "string:USD"
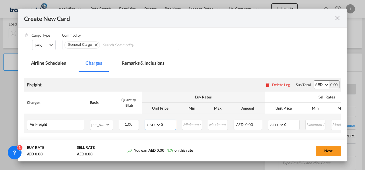
click at [146, 121] on select "AED AFN ALL AMD ANG AOA ARS AUD AWG AZN BAM BBD BDT BGN BHD BIF BMD BND [PERSON…" at bounding box center [153, 125] width 15 height 8
click at [161, 125] on div "Create New Card ..." at bounding box center [161, 125] width 0 height 10
click at [161, 125] on input "0" at bounding box center [168, 124] width 15 height 9
type input "400"
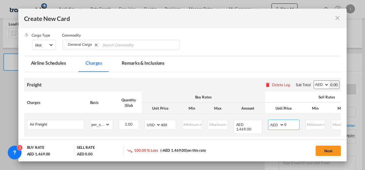
click at [275, 125] on select "AED AFN ALL AMD ANG AOA ARS AUD AWG AZN BAM BBD BDT BGN BHD BIF BMD BND [PERSON…" at bounding box center [276, 125] width 15 height 8
select select "string:USD"
click at [269, 121] on select "AED AFN ALL AMD ANG AOA ARS AUD AWG AZN BAM BBD BDT BGN BHD BIF BMD BND [PERSON…" at bounding box center [276, 125] width 15 height 8
click at [284, 125] on input "0" at bounding box center [291, 124] width 15 height 9
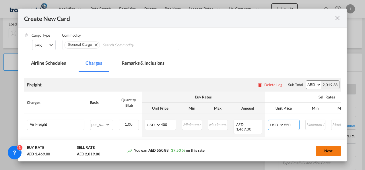
type input "550"
click at [334, 152] on button "Next" at bounding box center [328, 151] width 25 height 10
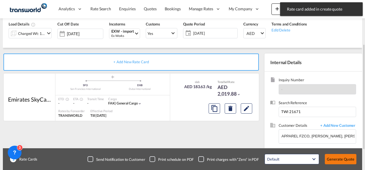
click at [336, 164] on button "Generate Quote" at bounding box center [341, 159] width 32 height 10
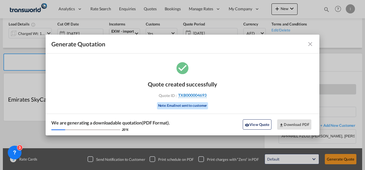
click at [190, 96] on span "TXB000004693" at bounding box center [192, 95] width 28 height 5
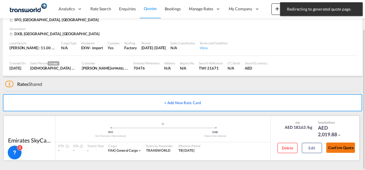
click at [339, 144] on button "Confirm Quote" at bounding box center [340, 148] width 29 height 10
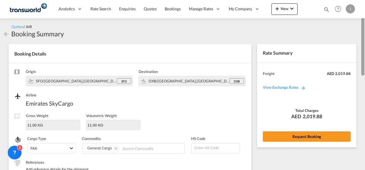
drag, startPoint x: 364, startPoint y: 127, endPoint x: 358, endPoint y: 32, distance: 94.8
click at [358, 32] on md-content "Analytics Reports Dashboard Rate Search Enquiries Quotes Bookings" at bounding box center [182, 85] width 365 height 170
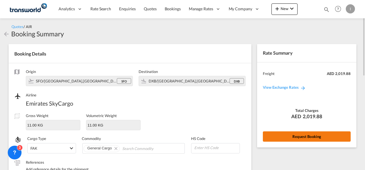
click at [313, 137] on button "Request Booking" at bounding box center [307, 137] width 88 height 10
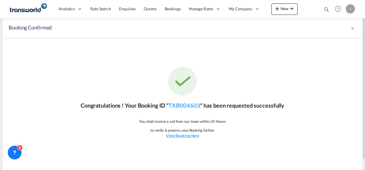
click at [203, 107] on p "Congratulations ! Your Booking ID " TXB004603 " has been requested successfully" at bounding box center [183, 106] width 204 height 8
click at [194, 106] on link "TXB004603" at bounding box center [184, 105] width 32 height 7
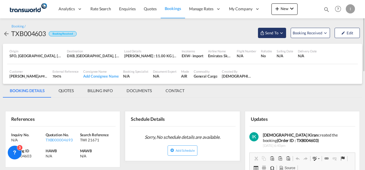
click at [263, 32] on md-icon "Open demo menu" at bounding box center [262, 33] width 5 height 5
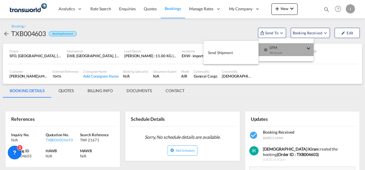
click at [266, 43] on div "button" at bounding box center [265, 51] width 5 height 17
click at [212, 52] on span "Send Shipment" at bounding box center [220, 52] width 25 height 9
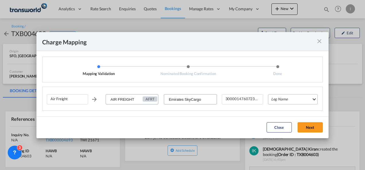
click at [283, 97] on md-select "Leg Name HANDLING ORIGIN HANDLING DESTINATION OTHERS TL PICK UP CUSTOMS ORIGIN …" at bounding box center [293, 99] width 50 height 10
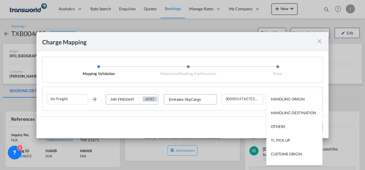
scroll to position [37, 0]
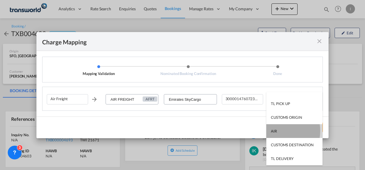
click at [277, 131] on div "AIR" at bounding box center [274, 131] width 6 height 5
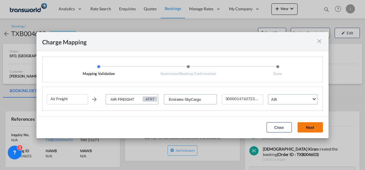
click at [308, 129] on button "Next" at bounding box center [310, 128] width 25 height 10
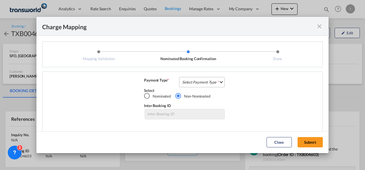
click at [197, 84] on md-select "Select Payment Type COLLECT PREPAID" at bounding box center [202, 82] width 46 height 10
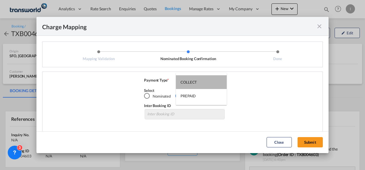
click at [197, 84] on md-option "COLLECT" at bounding box center [201, 82] width 51 height 14
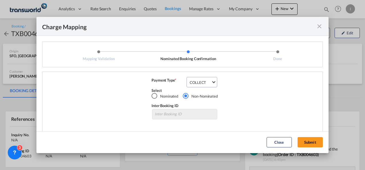
click at [309, 135] on md-dialog-actions "Close Submit" at bounding box center [182, 143] width 292 height 22
click at [309, 139] on button "Submit" at bounding box center [310, 142] width 25 height 10
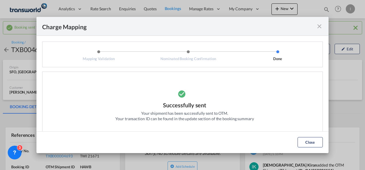
click at [313, 136] on md-dialog-actions "Close" at bounding box center [182, 143] width 292 height 22
click at [310, 143] on button "Close" at bounding box center [310, 142] width 25 height 10
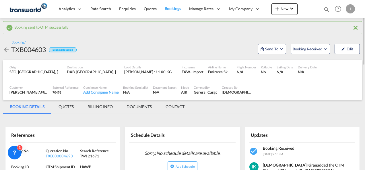
click at [119, 132] on div "References Inquiry No. N/A Quotation No. TXB000004693 Search Reference TWI 2167…" at bounding box center [62, 163] width 115 height 73
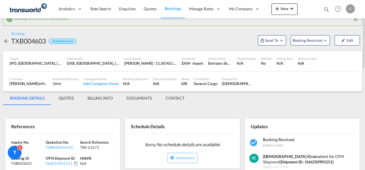
scroll to position [17, 0]
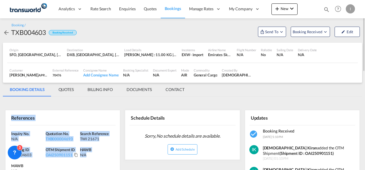
drag, startPoint x: 100, startPoint y: 160, endPoint x: 9, endPoint y: 124, distance: 97.9
click at [9, 124] on div "References Inquiry No. N/A Quotation No. TXB000004693 Search Reference TWI 2167…" at bounding box center [62, 146] width 115 height 73
copy div "References Inquiry No. N/A Quotation No. TXB000004693 Search Reference TWI 2167…"
